Goal: Task Accomplishment & Management: Manage account settings

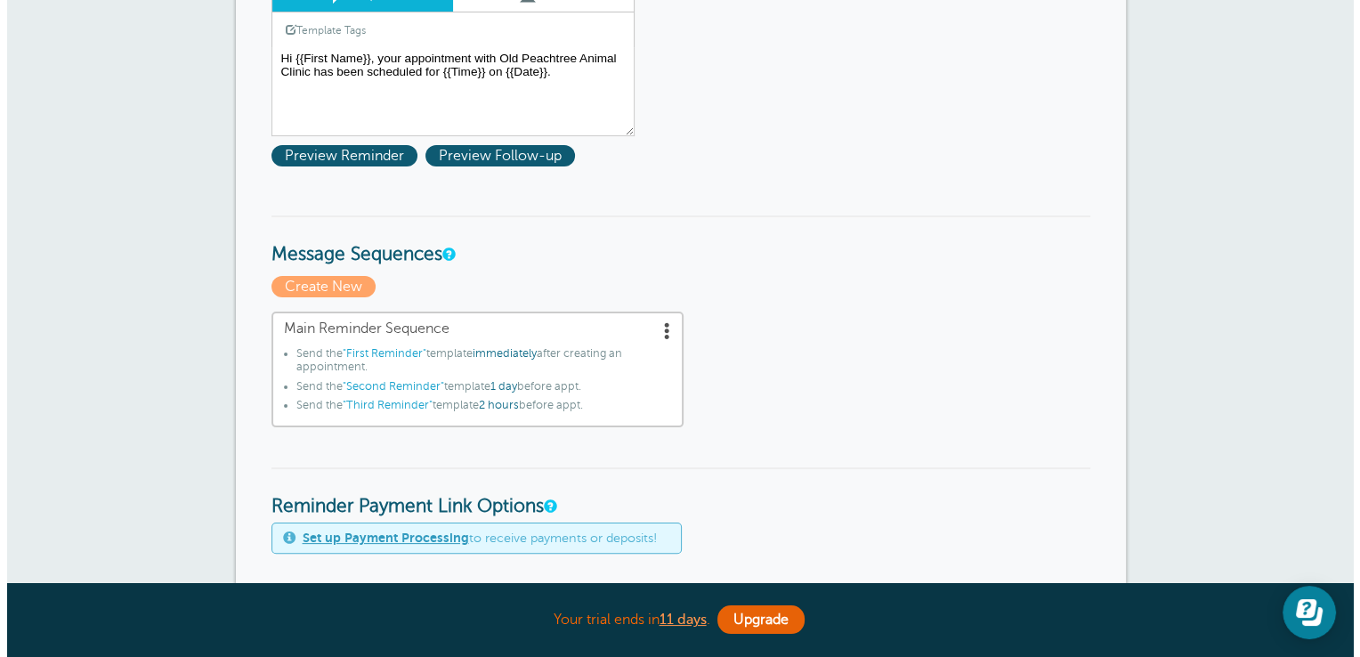
scroll to position [317, 0]
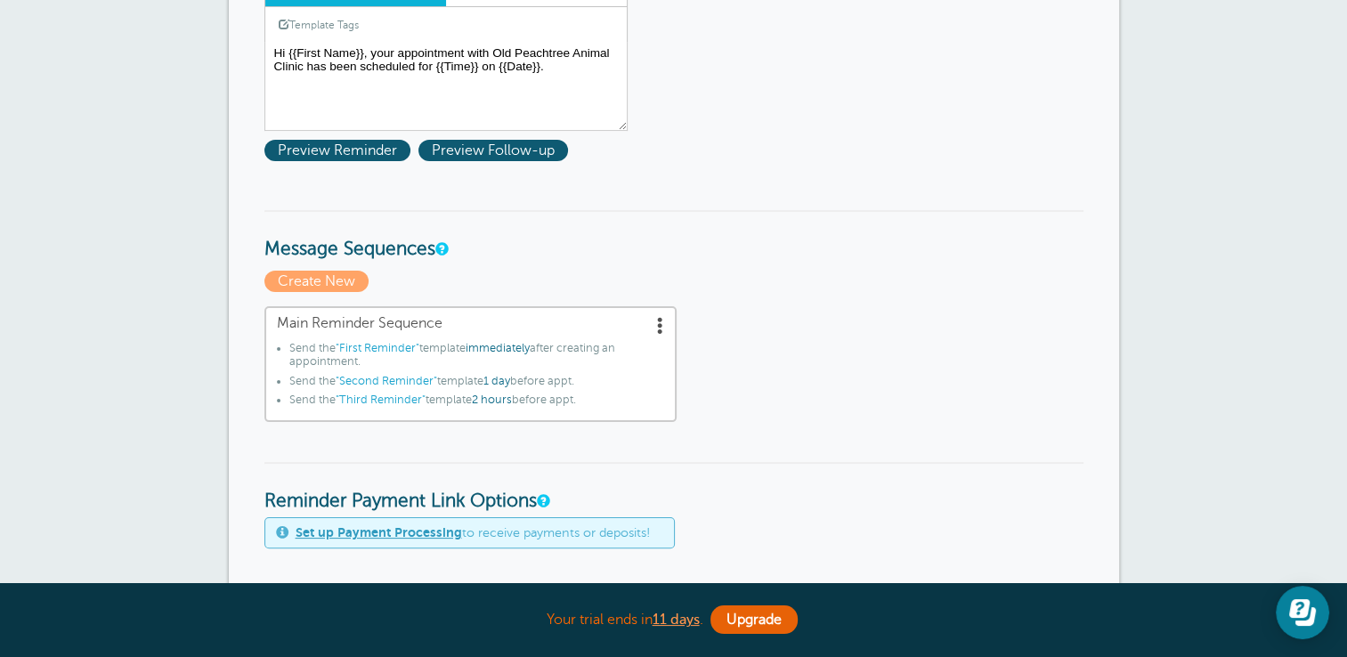
click at [350, 343] on span ""First Reminder"" at bounding box center [378, 348] width 84 height 12
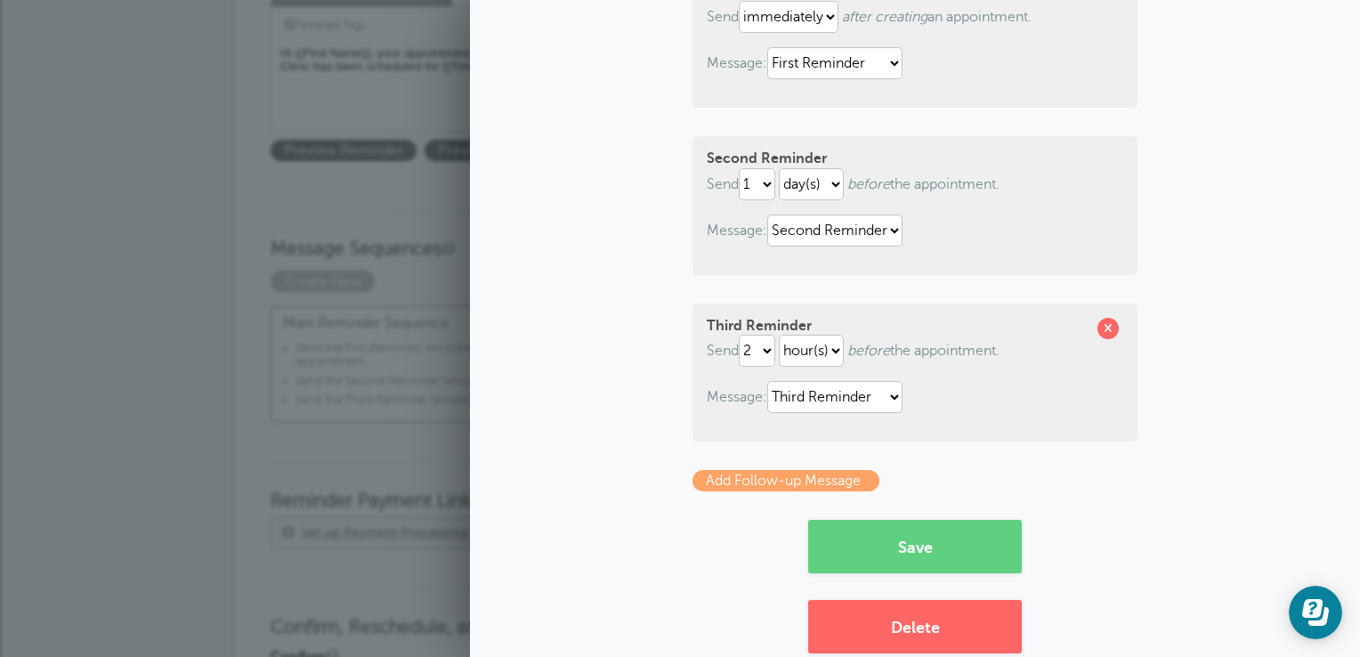
scroll to position [292, 0]
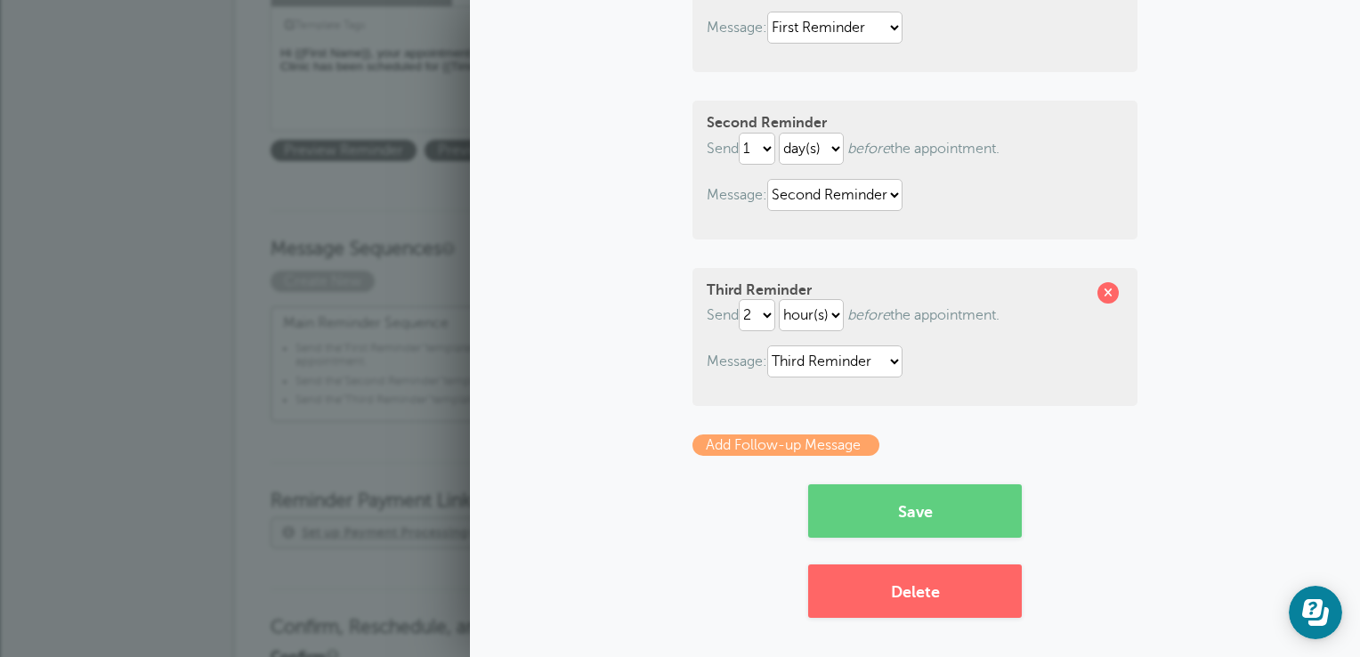
click at [719, 450] on link "Add Follow-up Message" at bounding box center [785, 444] width 187 height 21
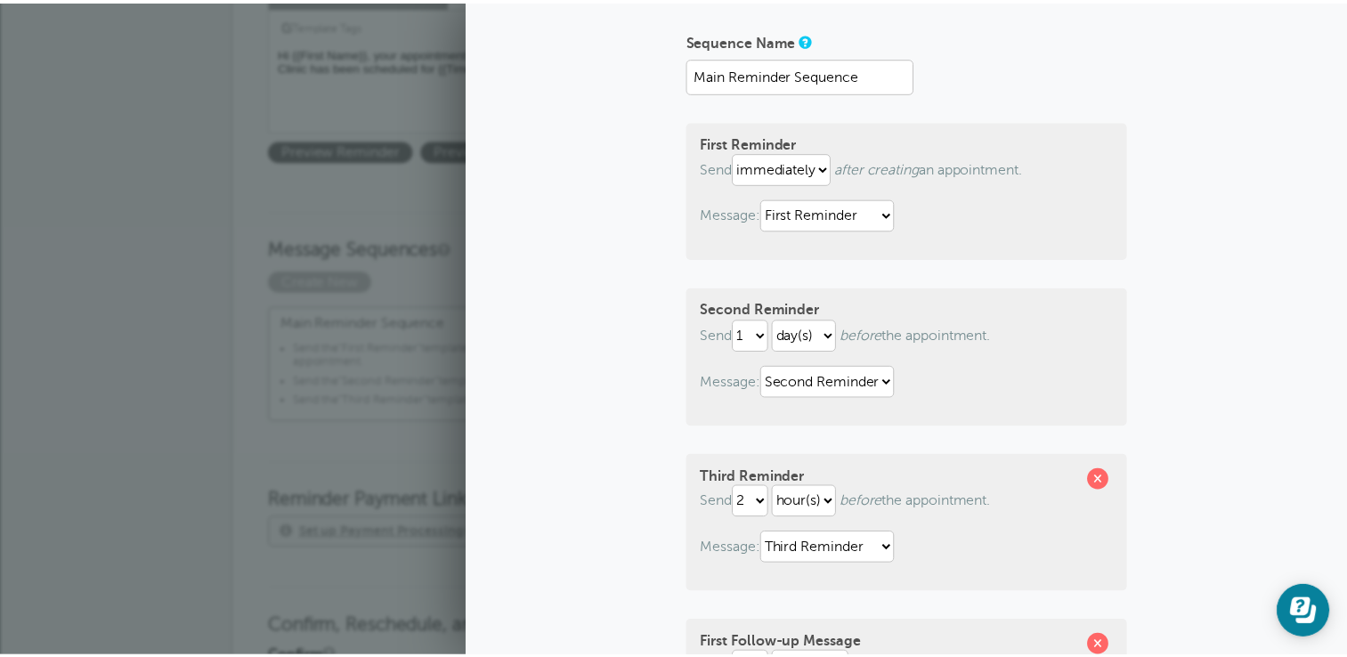
scroll to position [0, 0]
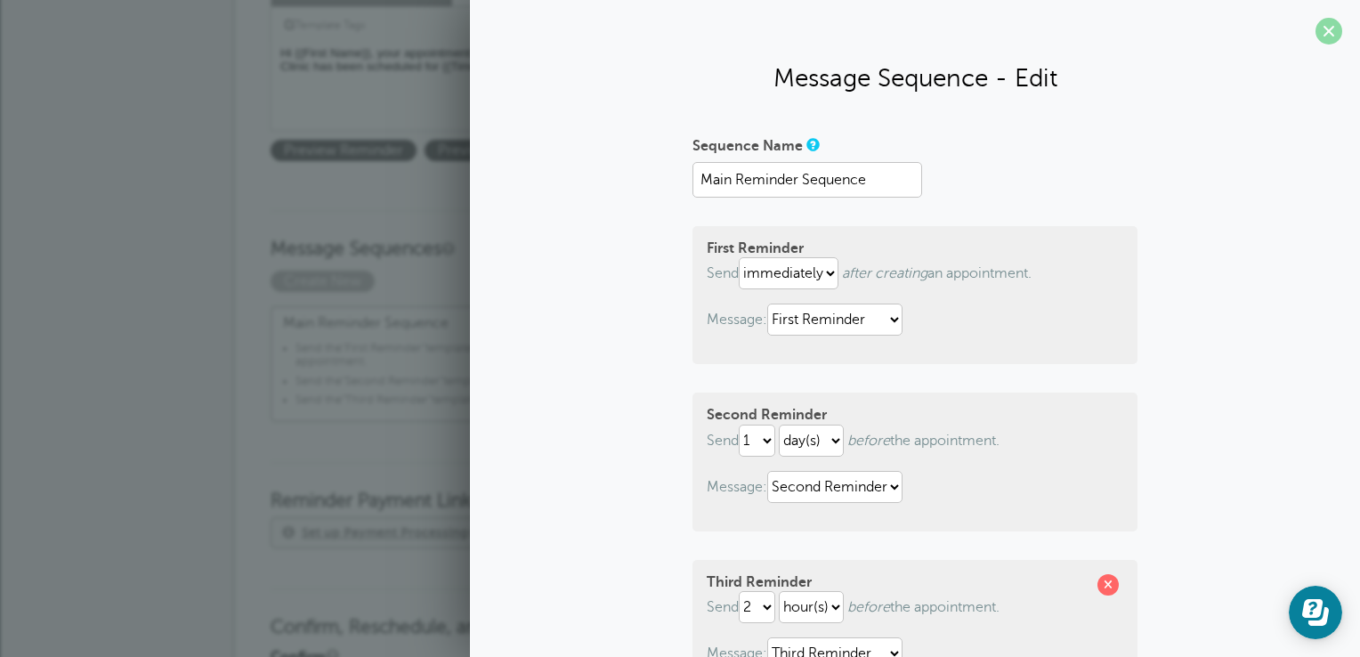
click at [1315, 35] on span at bounding box center [1328, 31] width 27 height 27
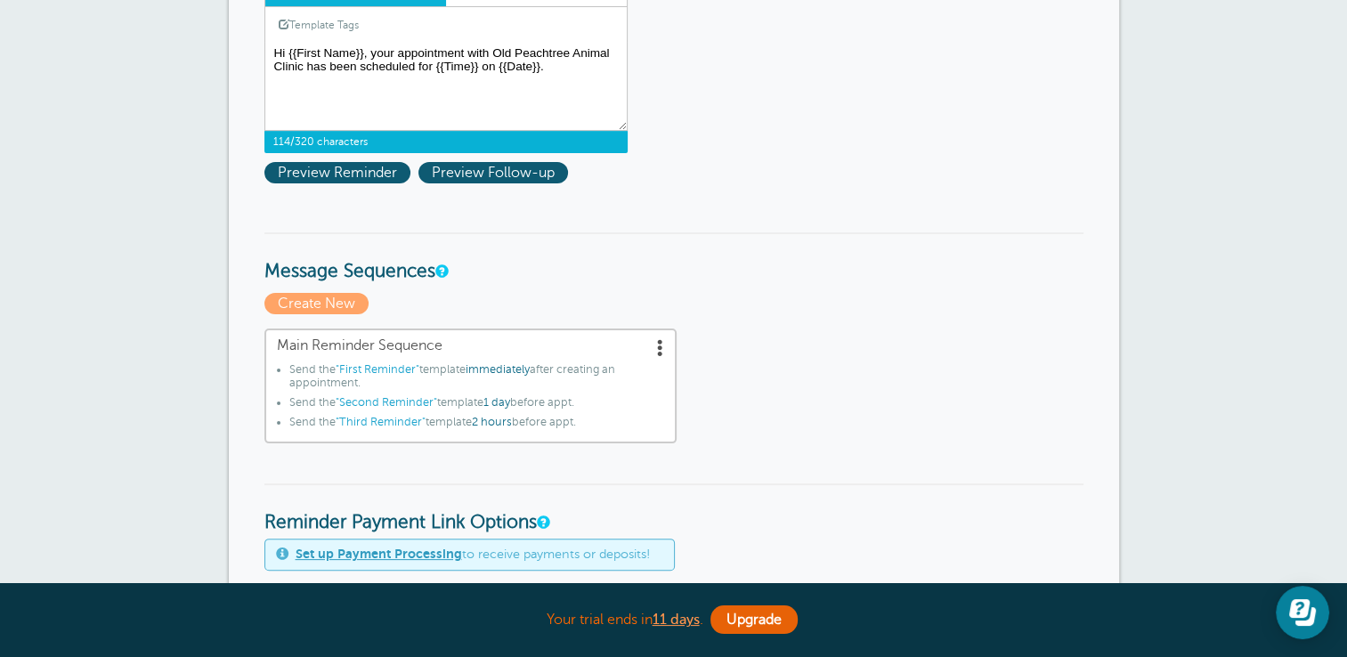
click at [494, 85] on textarea "Hi {{First Name}}, your appointment with Old Peachtree Animal Clinic has been s…" at bounding box center [445, 86] width 363 height 89
paste textarea "Please complete our forms before your visit to save time at check-in: New Clien…"
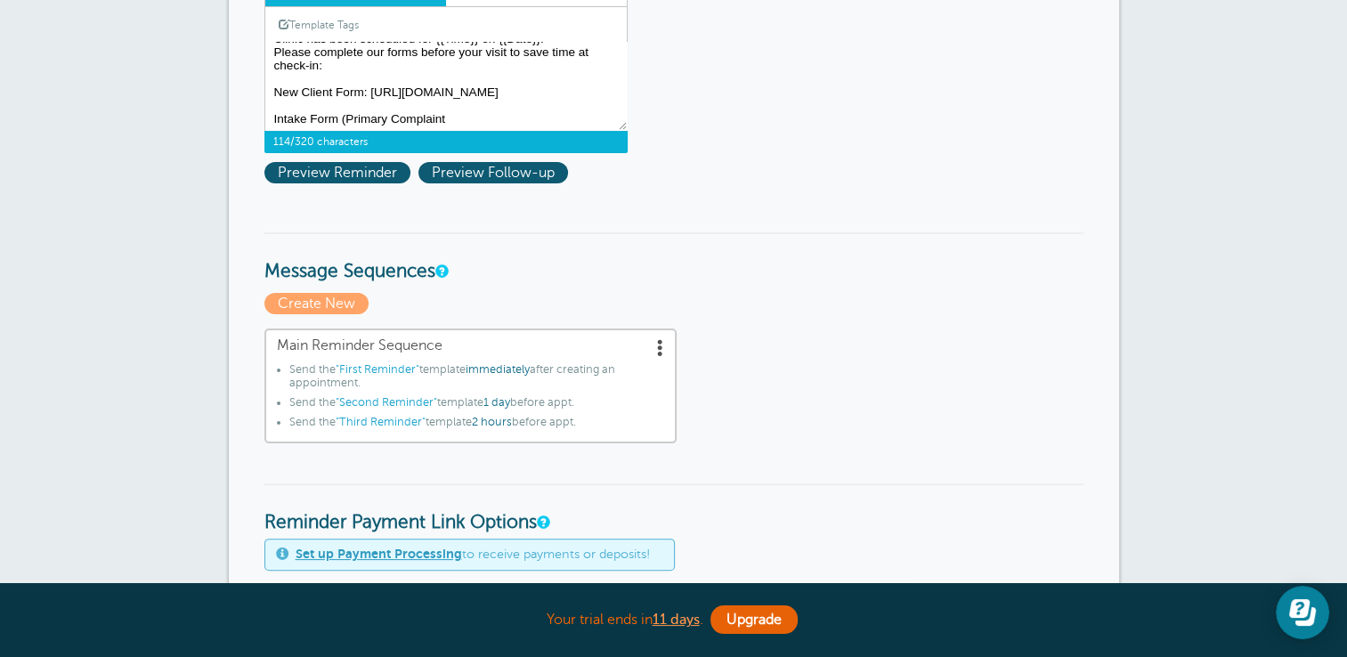
scroll to position [347, 0]
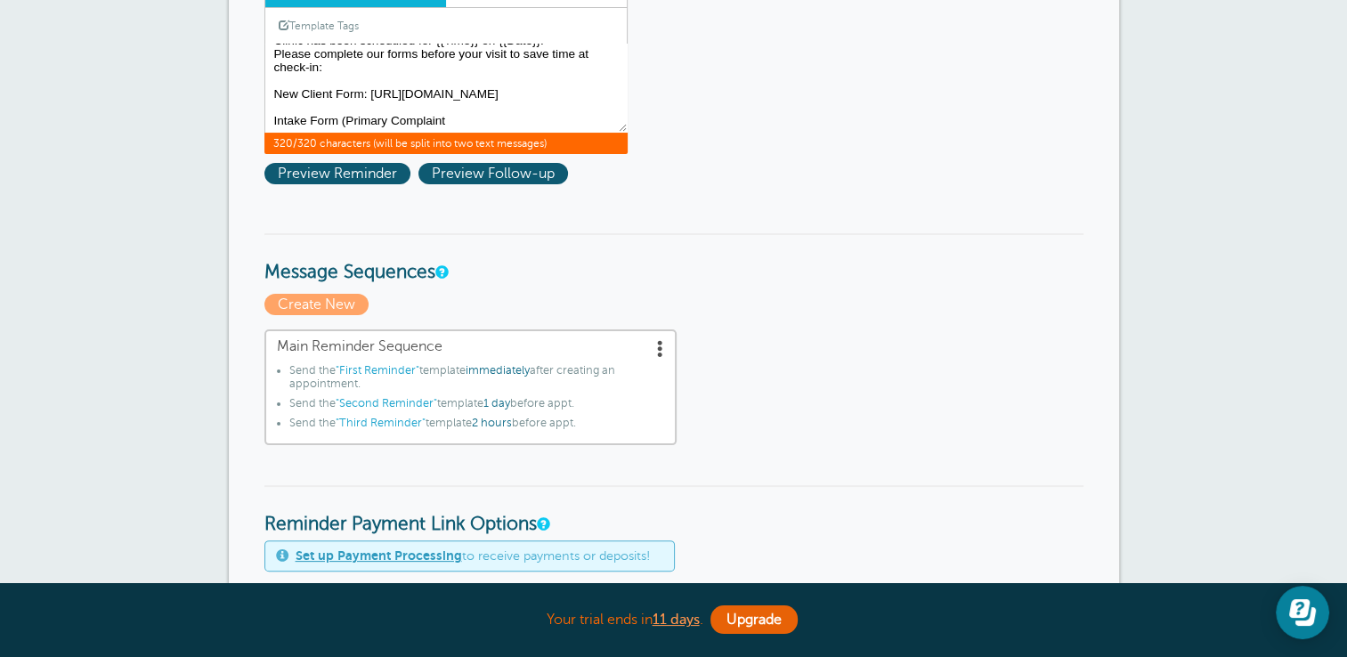
drag, startPoint x: 368, startPoint y: 60, endPoint x: 256, endPoint y: 59, distance: 111.3
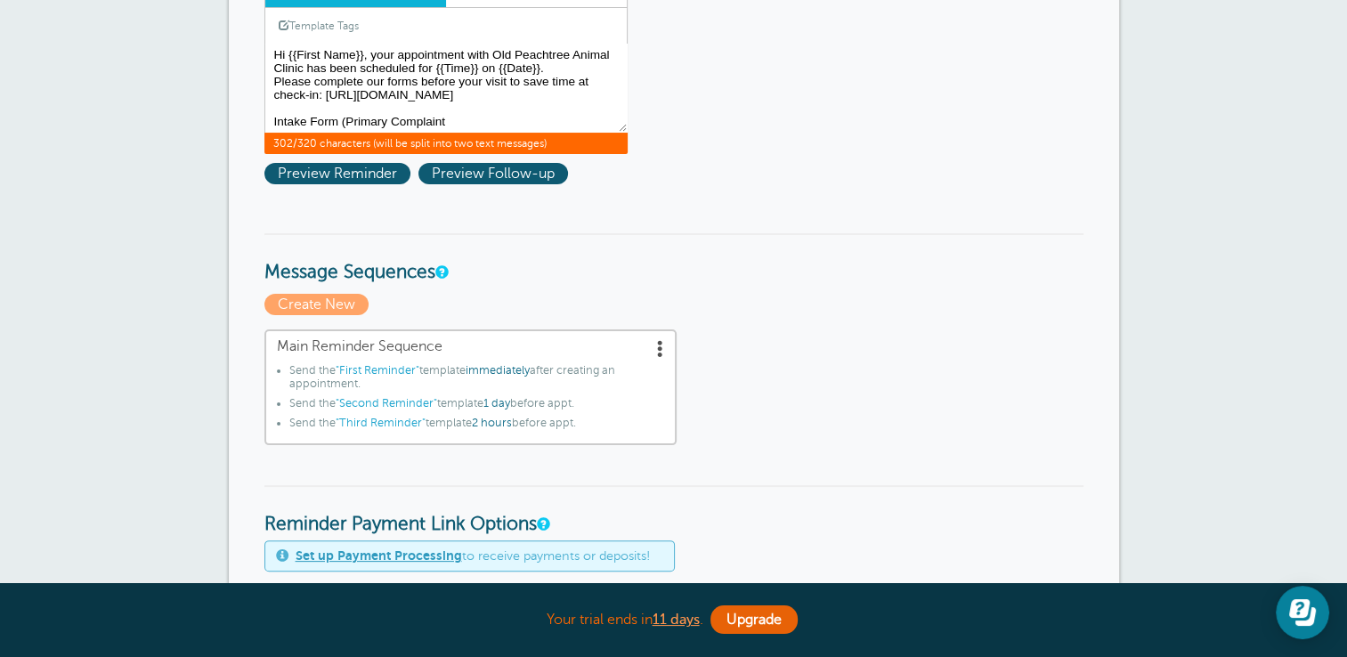
drag, startPoint x: 529, startPoint y: 46, endPoint x: 271, endPoint y: 84, distance: 259.9
click at [271, 84] on textarea "Hi {{First Name}}, your appointment with Old Peachtree Animal Clinic has been s…" at bounding box center [445, 88] width 363 height 89
drag, startPoint x: 456, startPoint y: 118, endPoint x: 255, endPoint y: 115, distance: 201.2
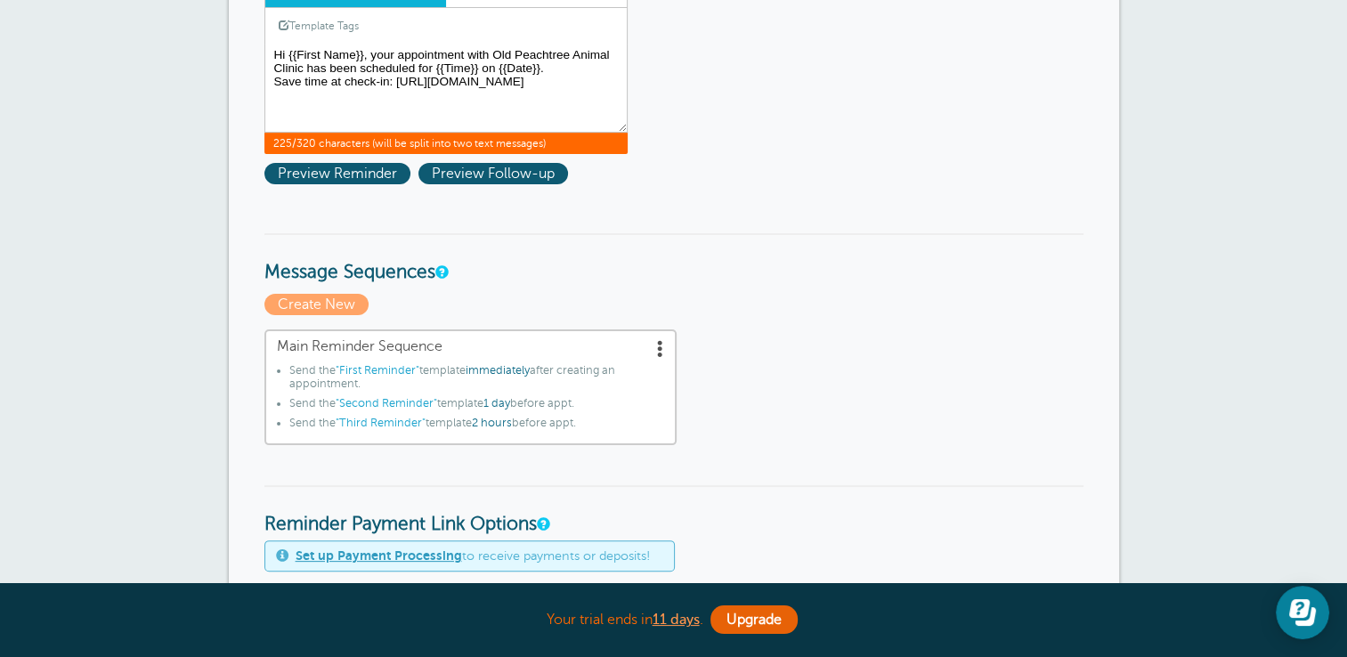
click at [274, 104] on textarea "Hi {{First Name}}, your appointment with Old Peachtree Animal Clinic has been s…" at bounding box center [445, 88] width 363 height 89
paste textarea "[URL][DOMAIN_NAME]"
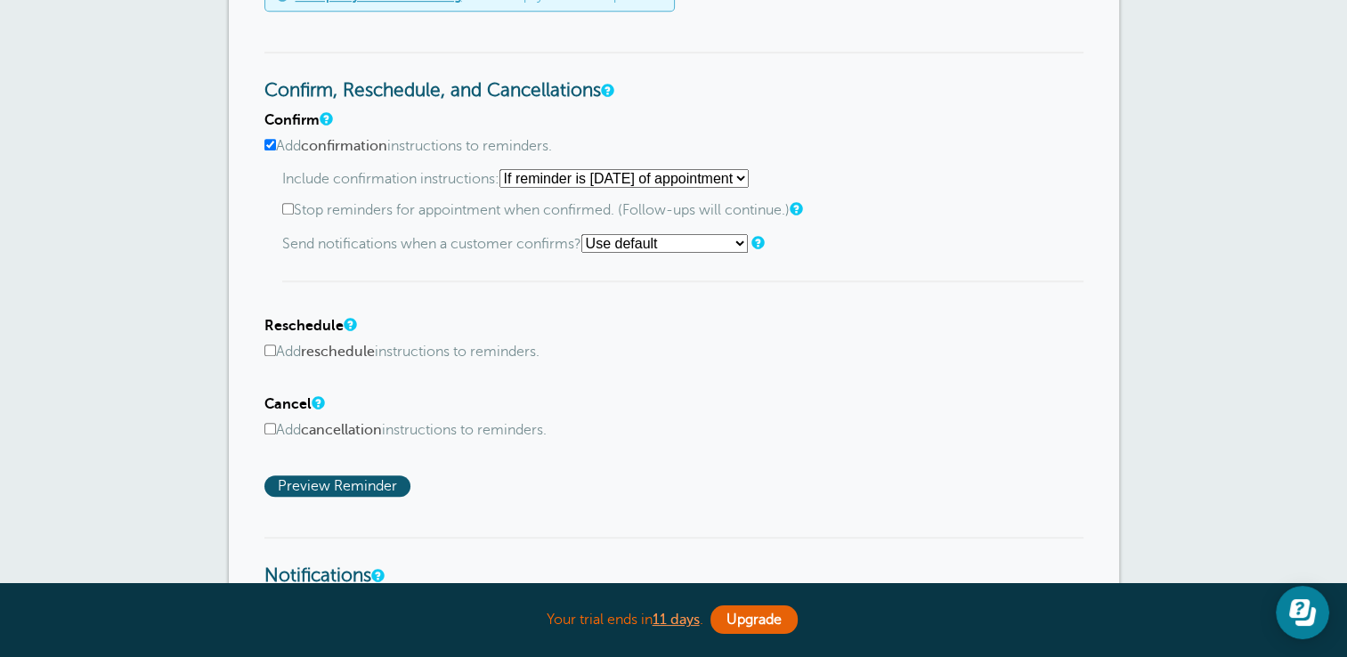
scroll to position [910, 0]
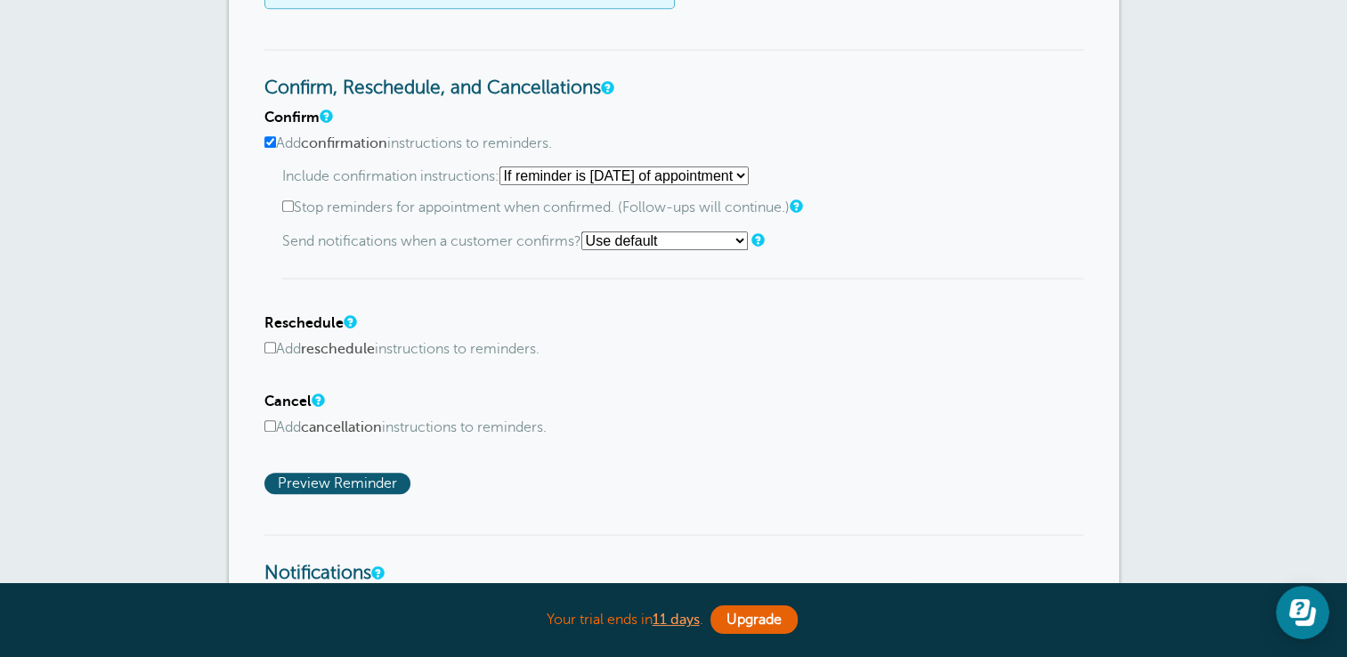
type textarea "Hi {{First Name}}, your appointment with Old Peachtree Animal Clinic has been s…"
click at [270, 345] on input "Add reschedule instructions to reminders." at bounding box center [270, 348] width 12 height 12
checkbox input "true"
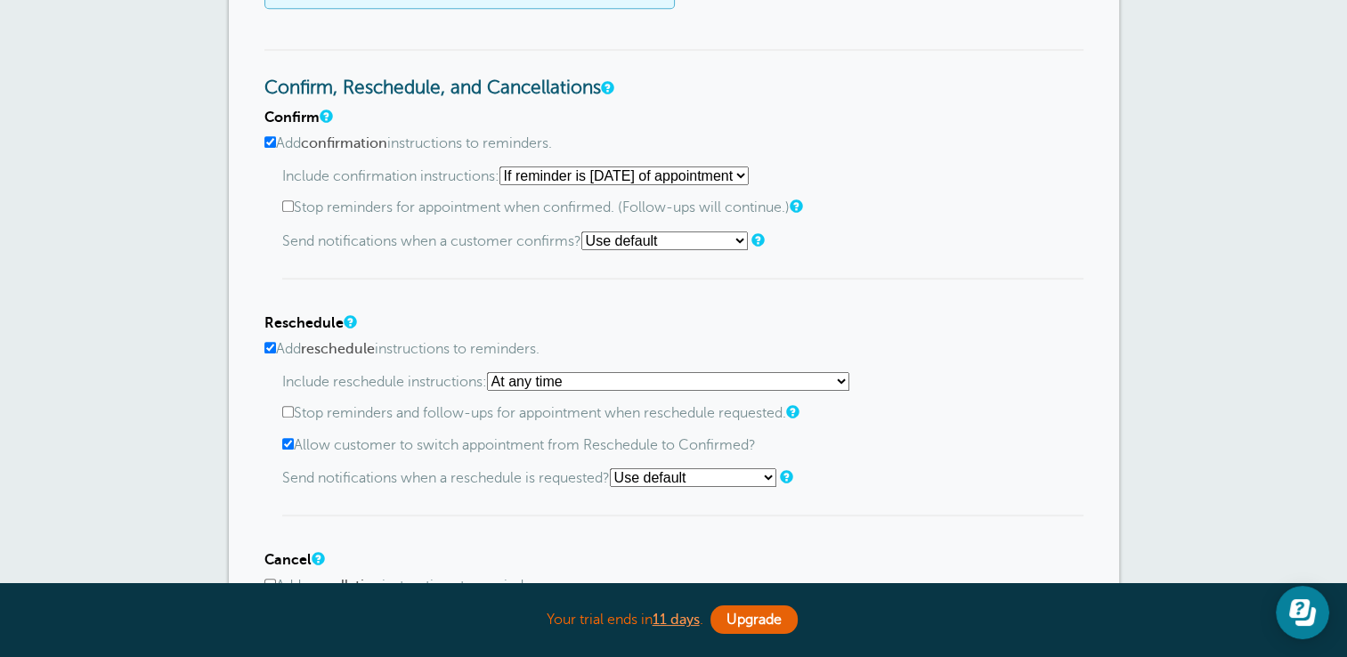
click at [845, 376] on select "At any time If reminder more than 1 day away from appointment If reminder more …" at bounding box center [668, 381] width 362 height 19
click at [961, 386] on div "Include reschedule instructions: At any time If reminder more than 1 day away f…" at bounding box center [682, 444] width 801 height 144
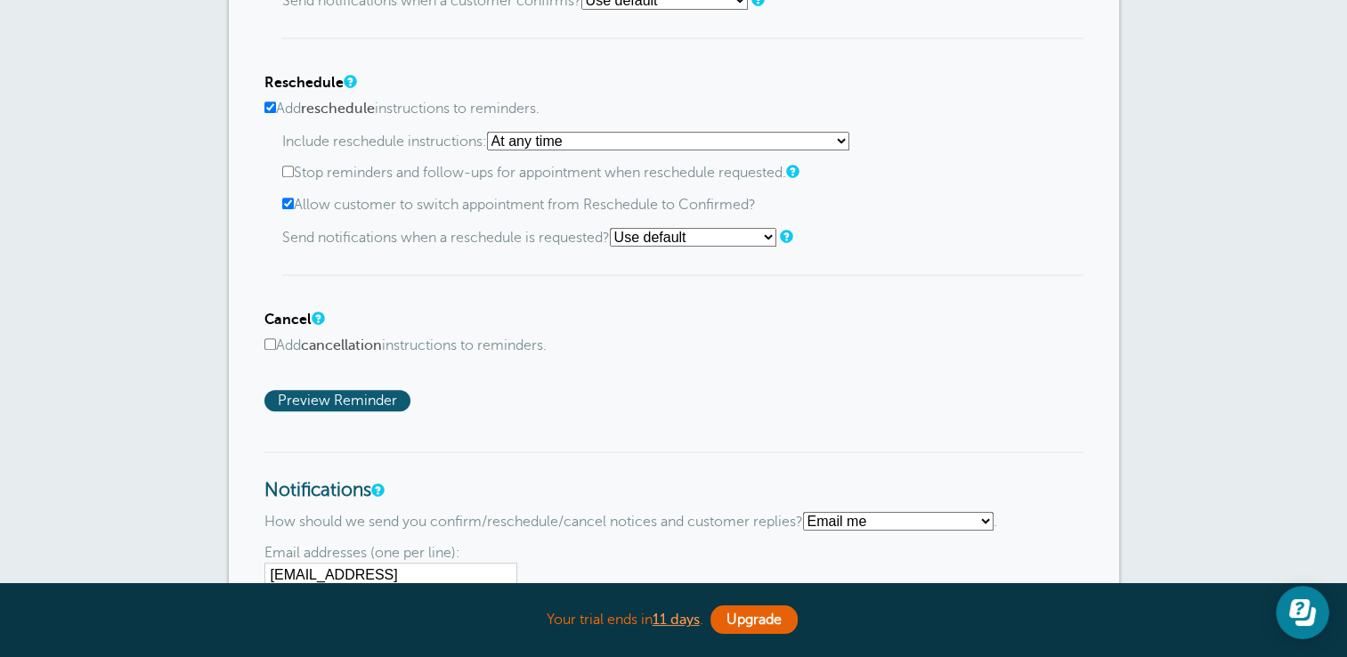
scroll to position [1177, 0]
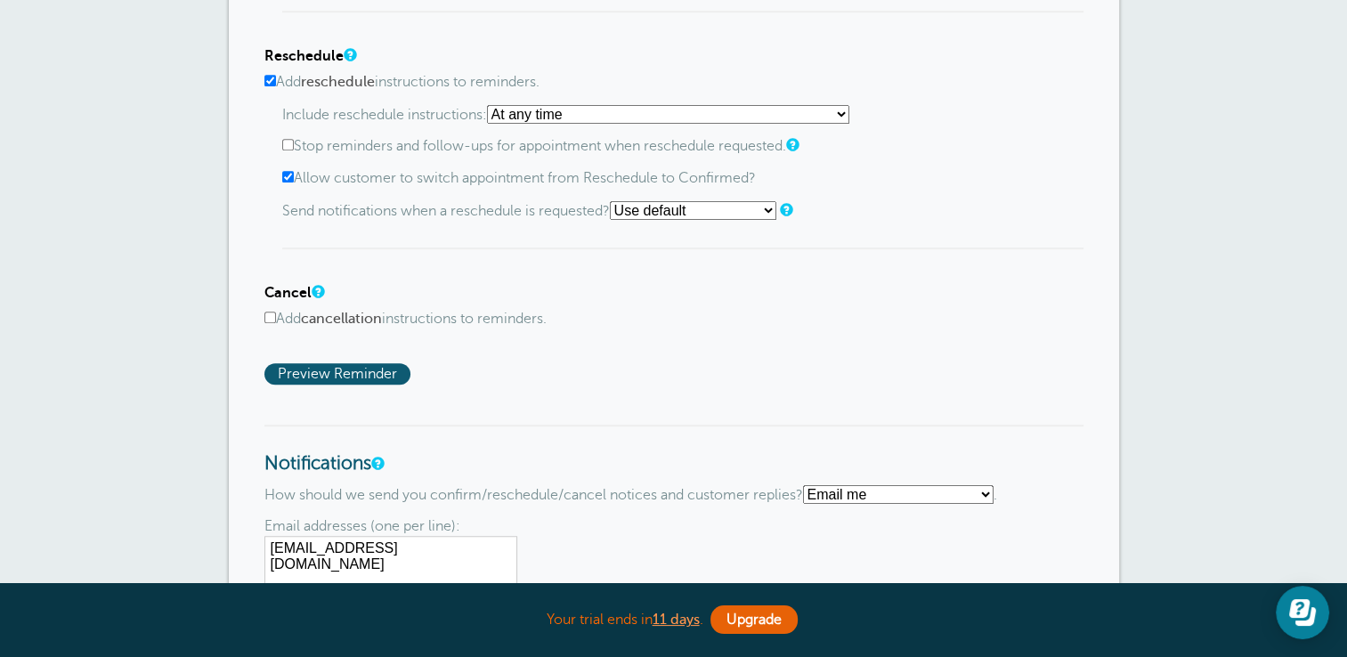
click at [267, 312] on input "Add cancellation instructions to reminders." at bounding box center [270, 318] width 12 height 12
checkbox input "true"
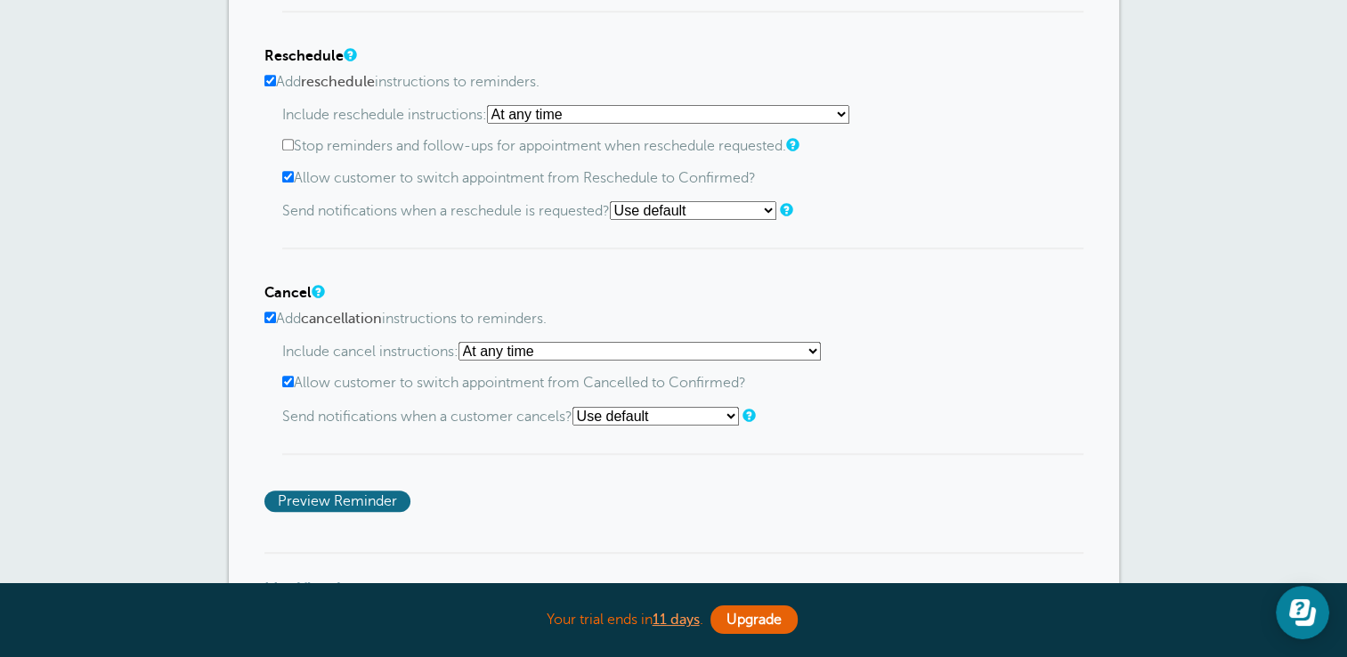
click at [388, 500] on span "Preview Reminder" at bounding box center [337, 500] width 146 height 21
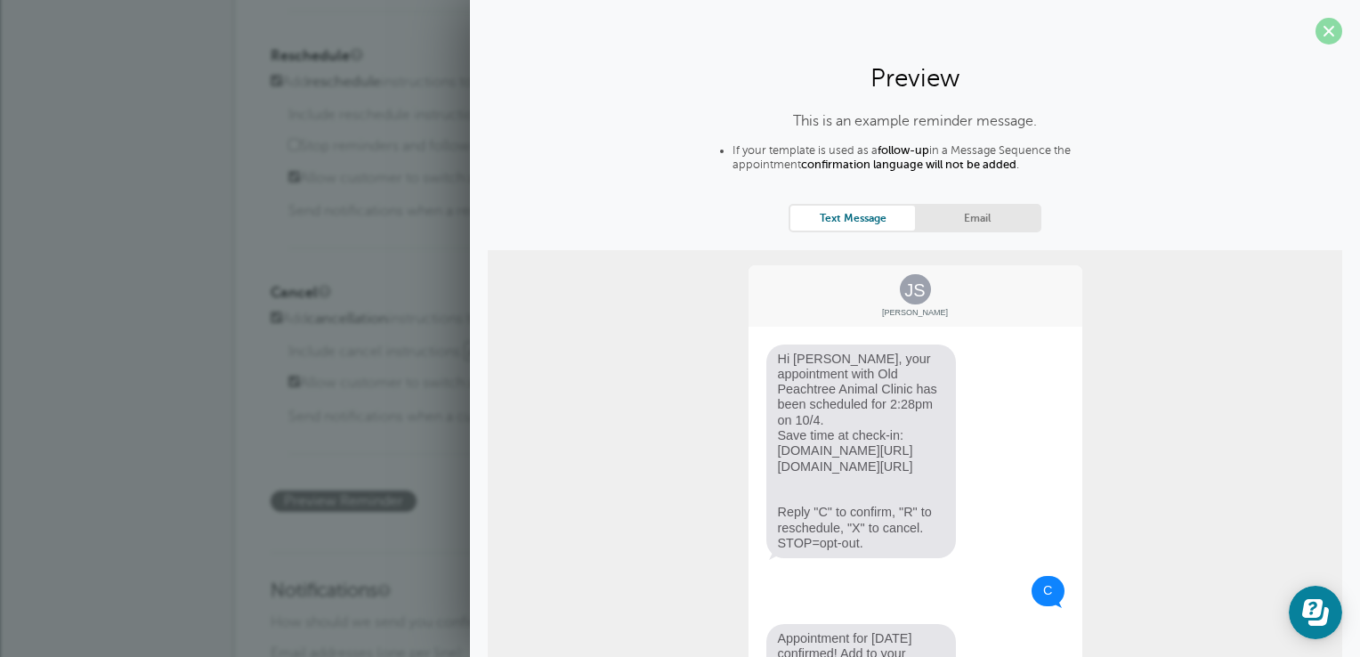
click at [1318, 39] on span at bounding box center [1328, 31] width 27 height 27
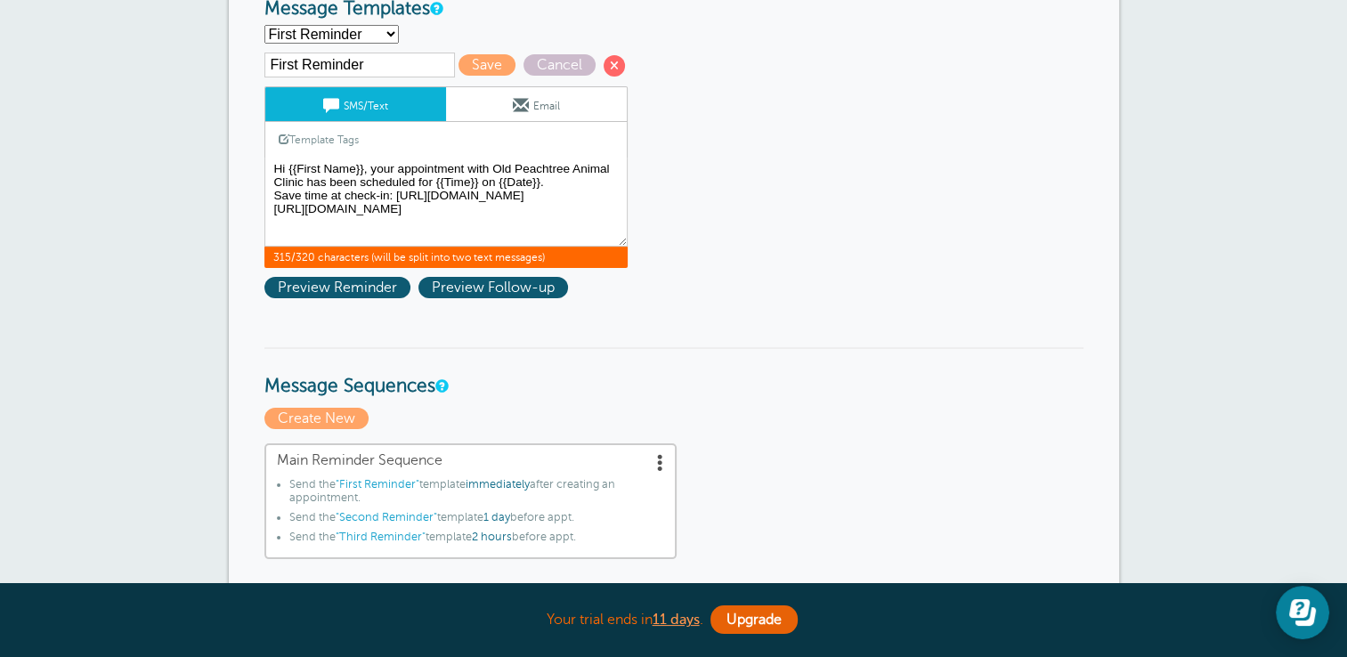
scroll to position [207, 0]
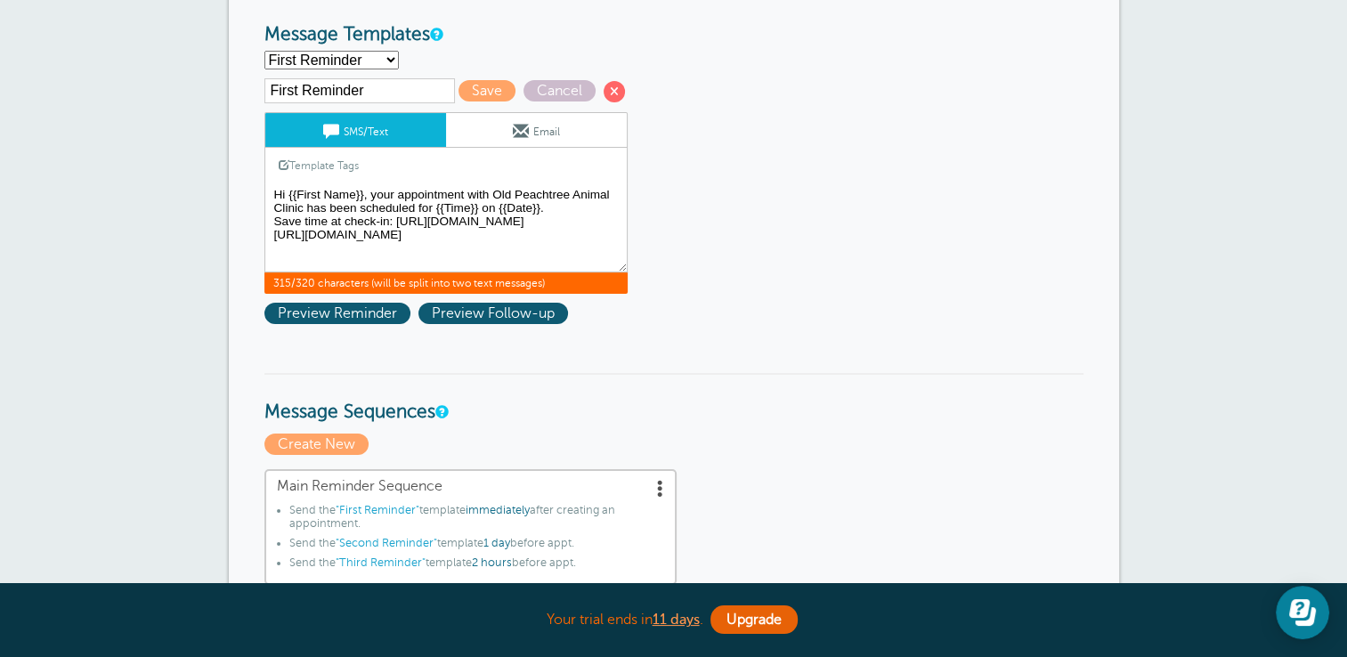
click at [469, 230] on textarea "Hi {{First Name}}, your appointment with Old Peachtree Animal Clinic has been s…" at bounding box center [445, 227] width 363 height 89
click at [593, 184] on textarea "Hi {{First Name}}, your appointment with Old Peachtree Animal Clinic has been s…" at bounding box center [445, 227] width 363 height 89
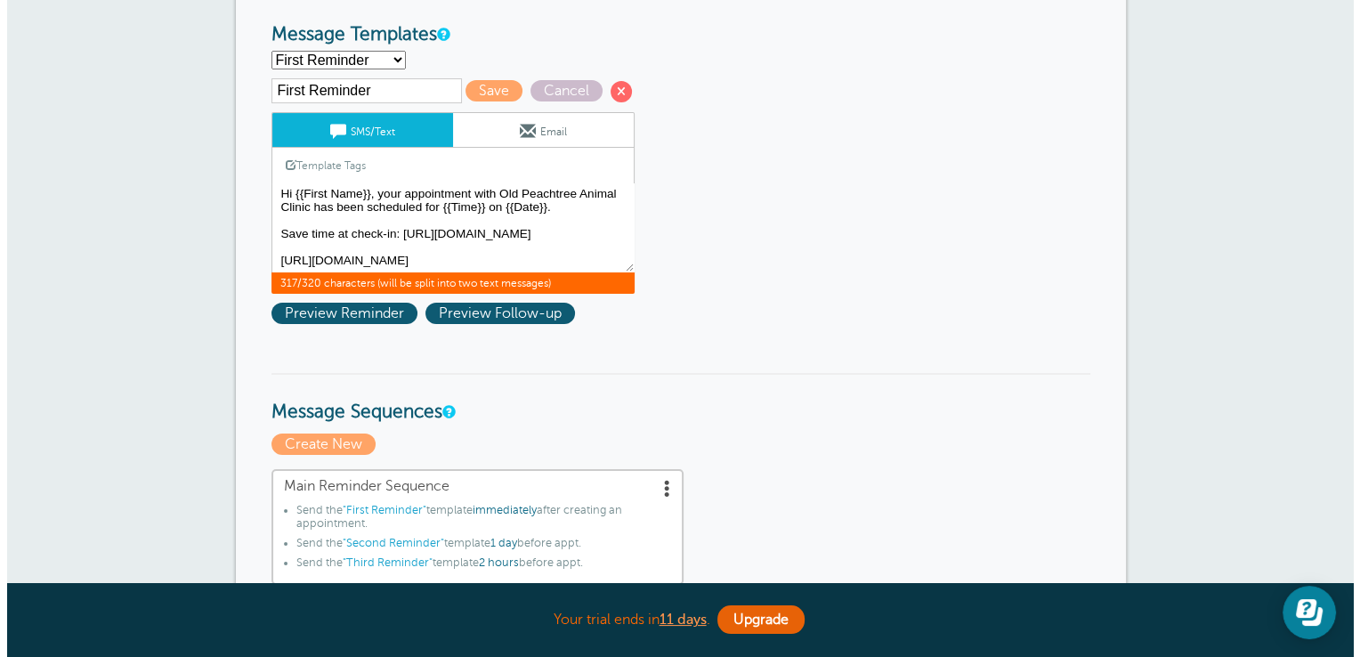
scroll to position [62, 0]
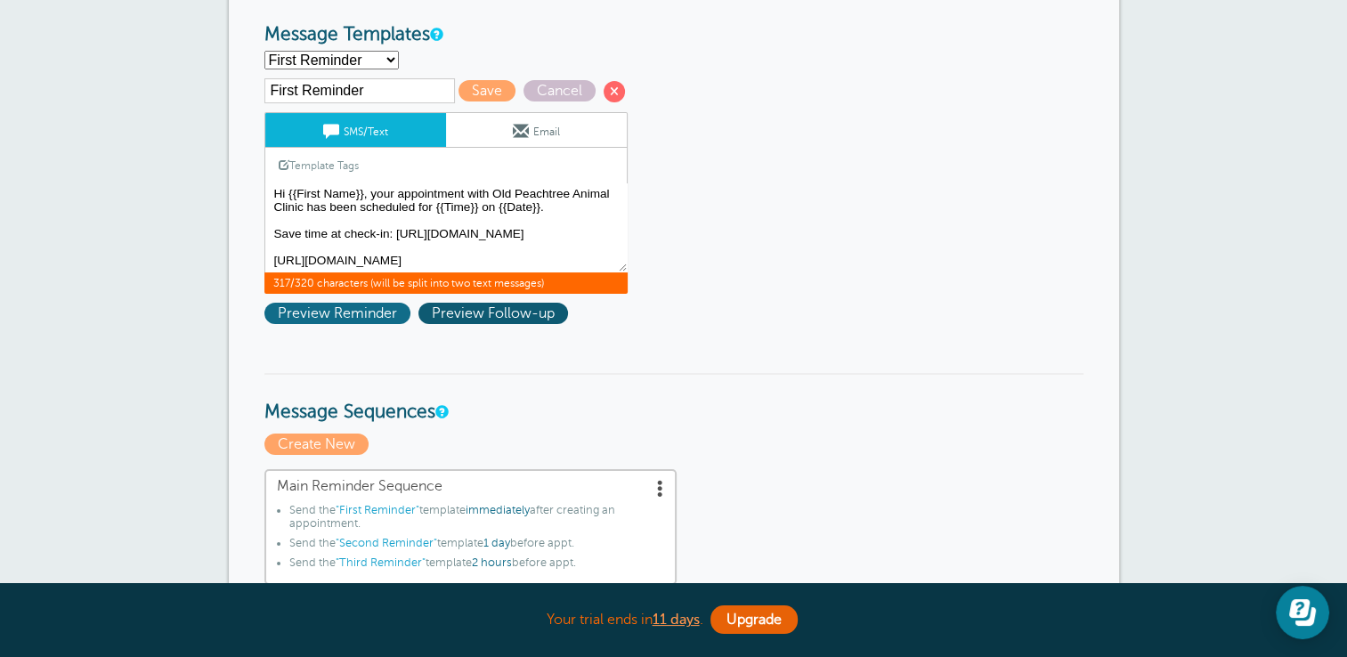
type textarea "Hi {{First Name}}, your appointment with Old Peachtree Animal Clinic has been s…"
click at [310, 312] on span "Preview Reminder" at bounding box center [337, 313] width 146 height 21
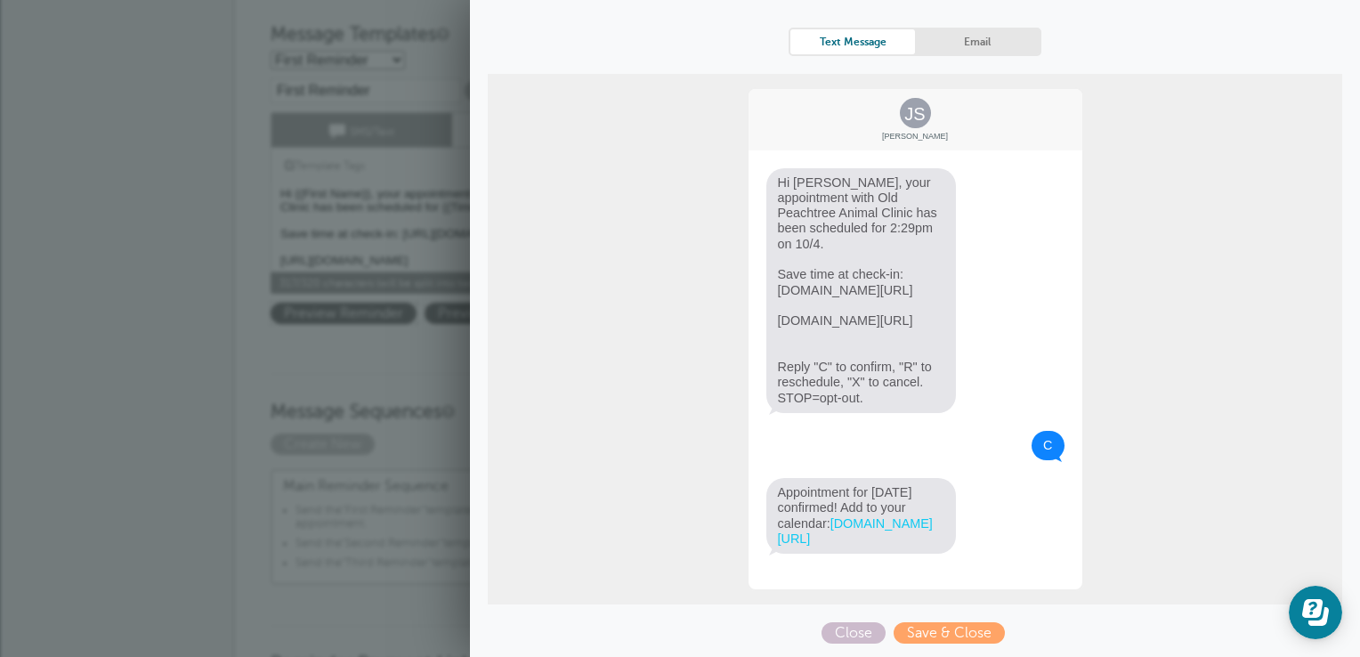
scroll to position [251, 0]
click at [958, 637] on span "Save & Close" at bounding box center [949, 632] width 111 height 21
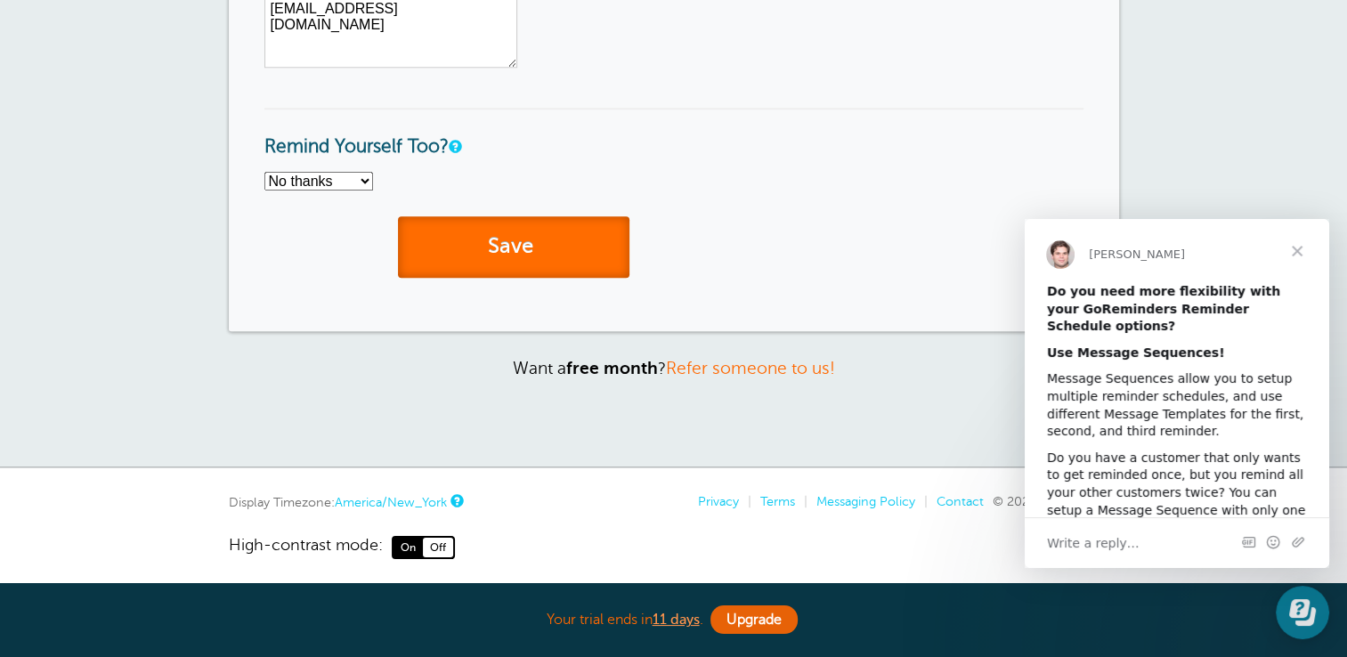
click at [498, 242] on button "Save" at bounding box center [513, 246] width 231 height 61
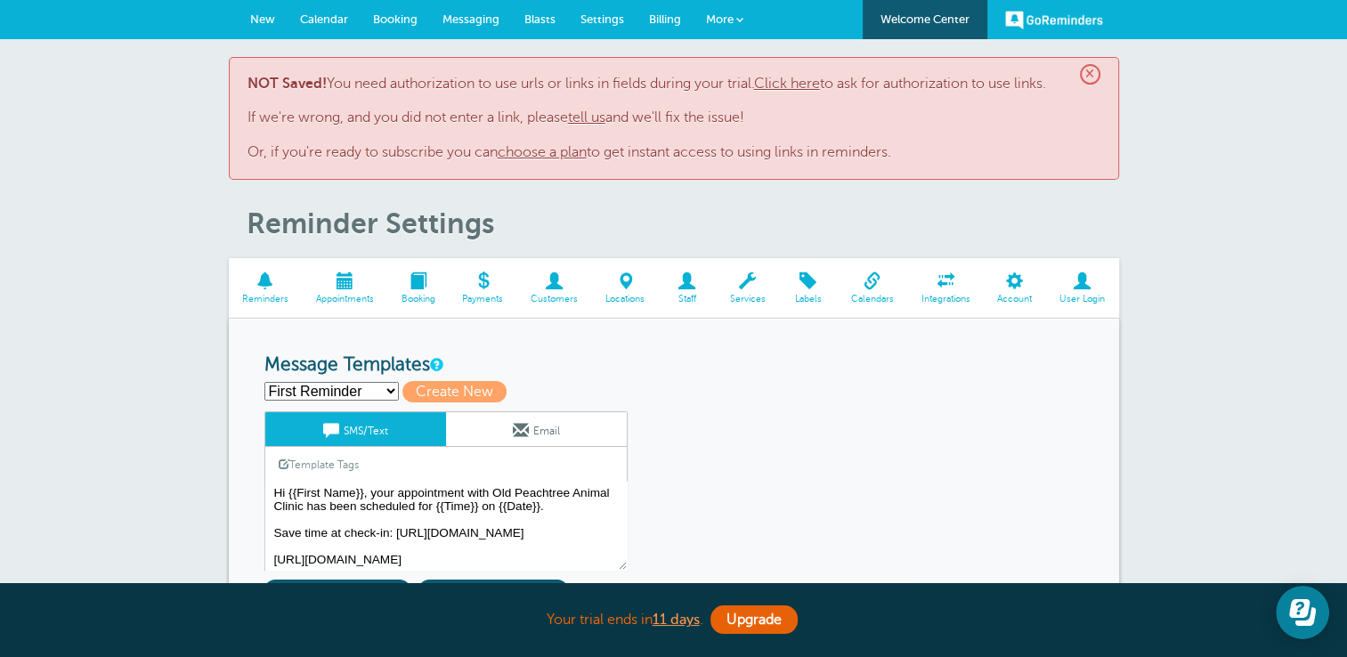
click at [800, 84] on link "Click here" at bounding box center [787, 84] width 66 height 16
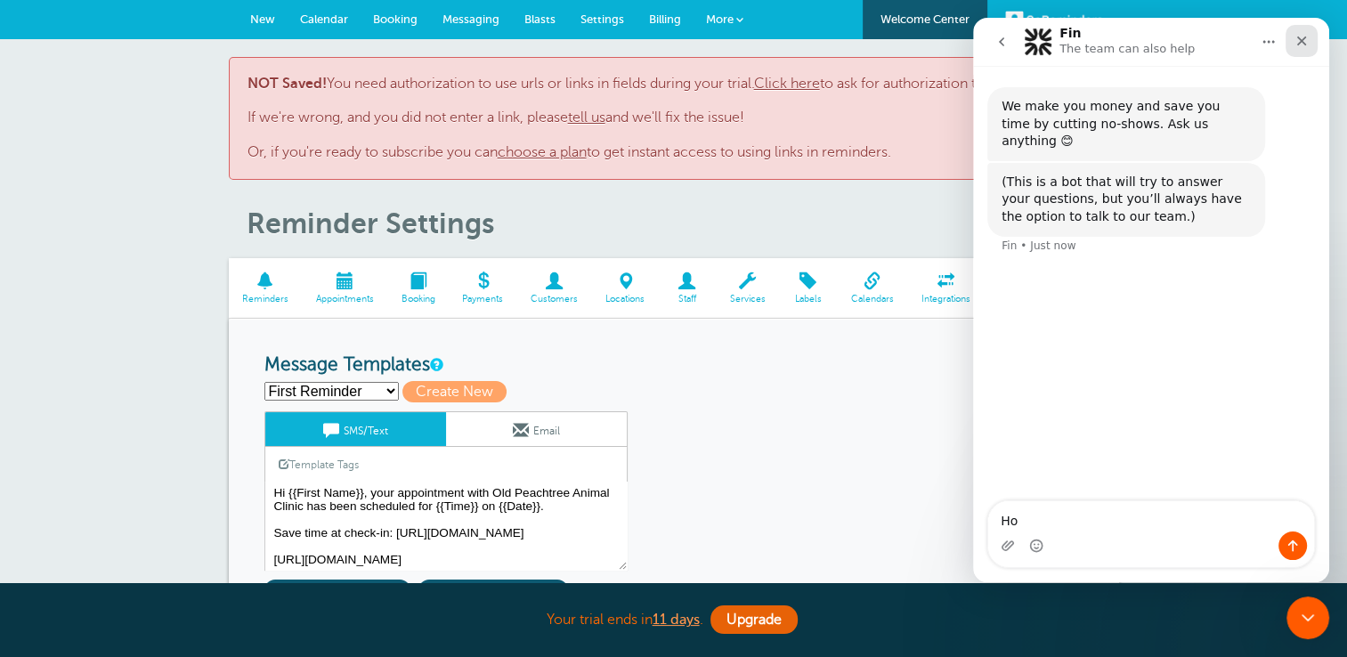
type textarea "Ho"
click at [1304, 41] on icon "Close" at bounding box center [1301, 41] width 14 height 14
